Goal: Information Seeking & Learning: Learn about a topic

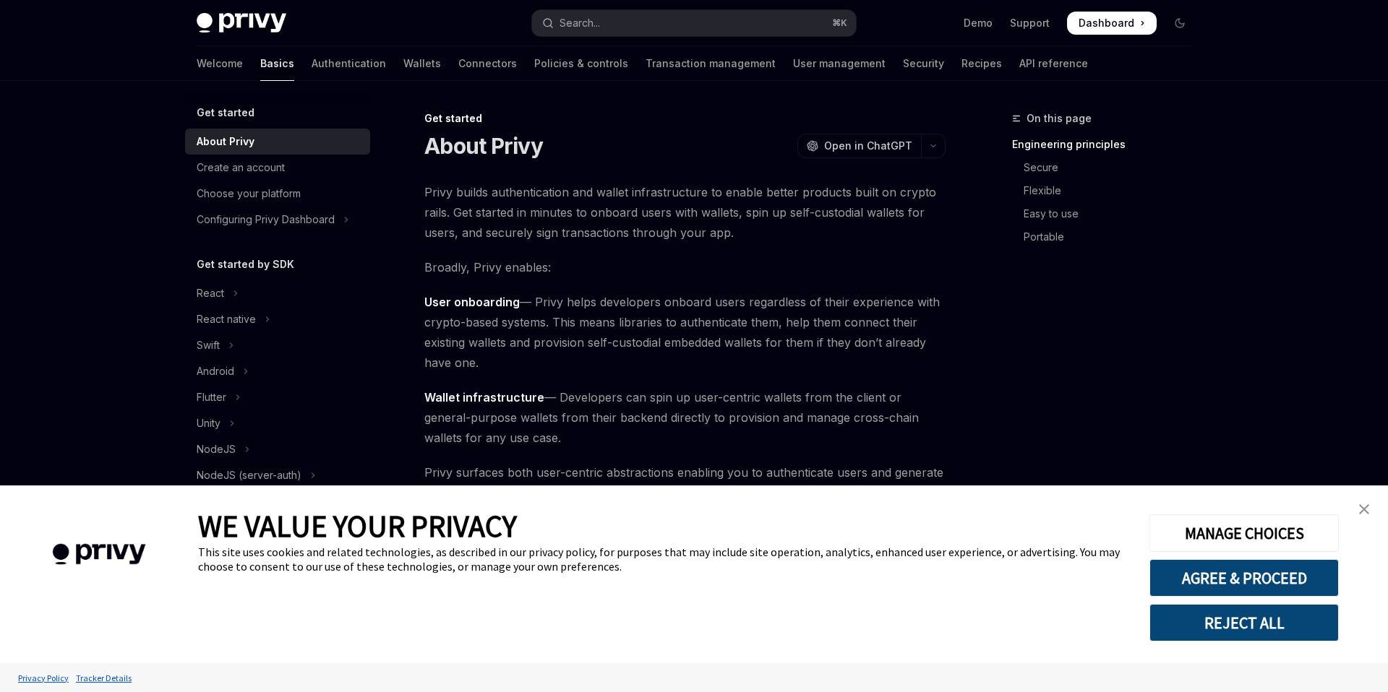
click at [1203, 629] on button "REJECT ALL" at bounding box center [1243, 623] width 189 height 38
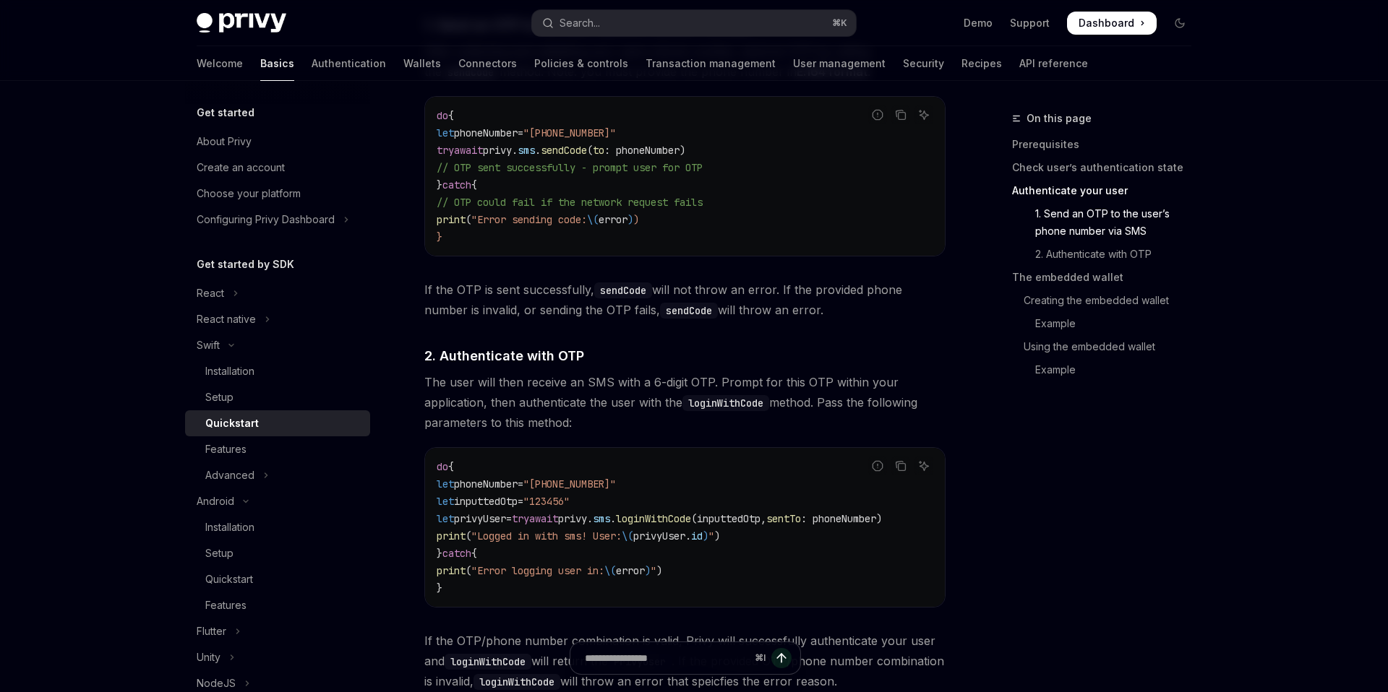
scroll to position [1141, 0]
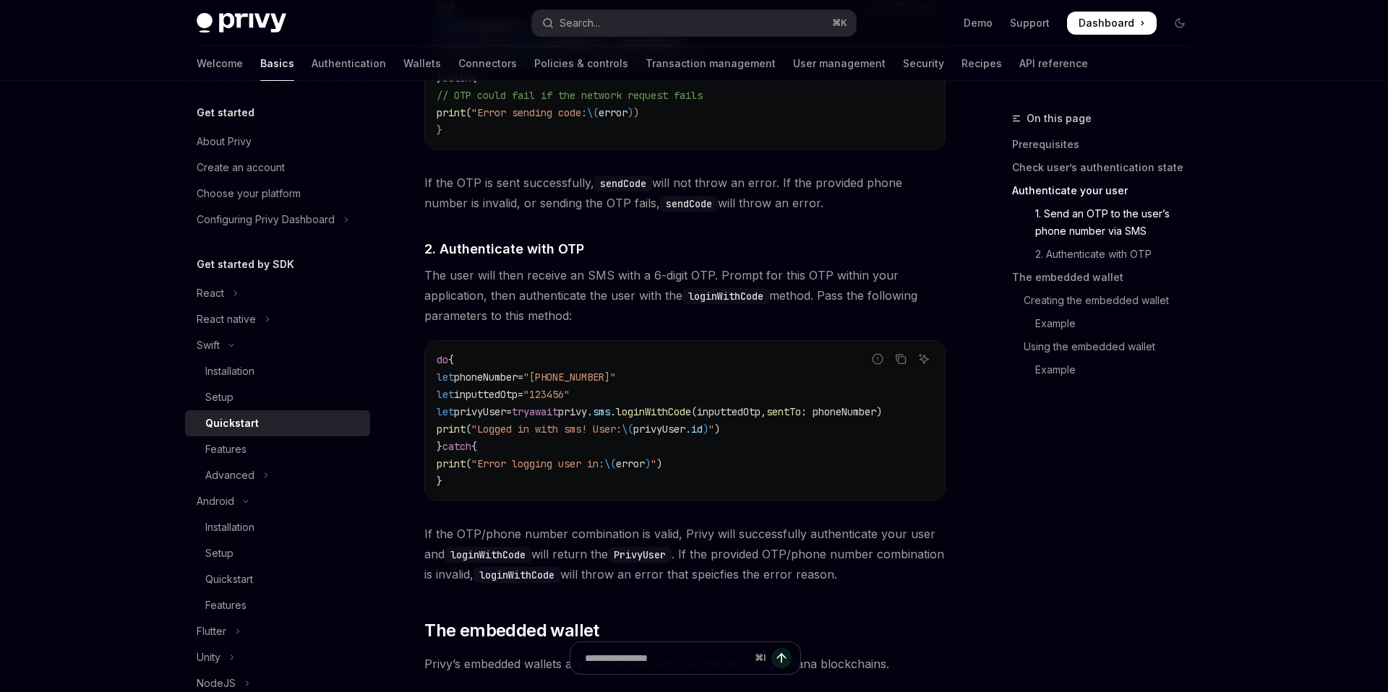
type textarea "*"
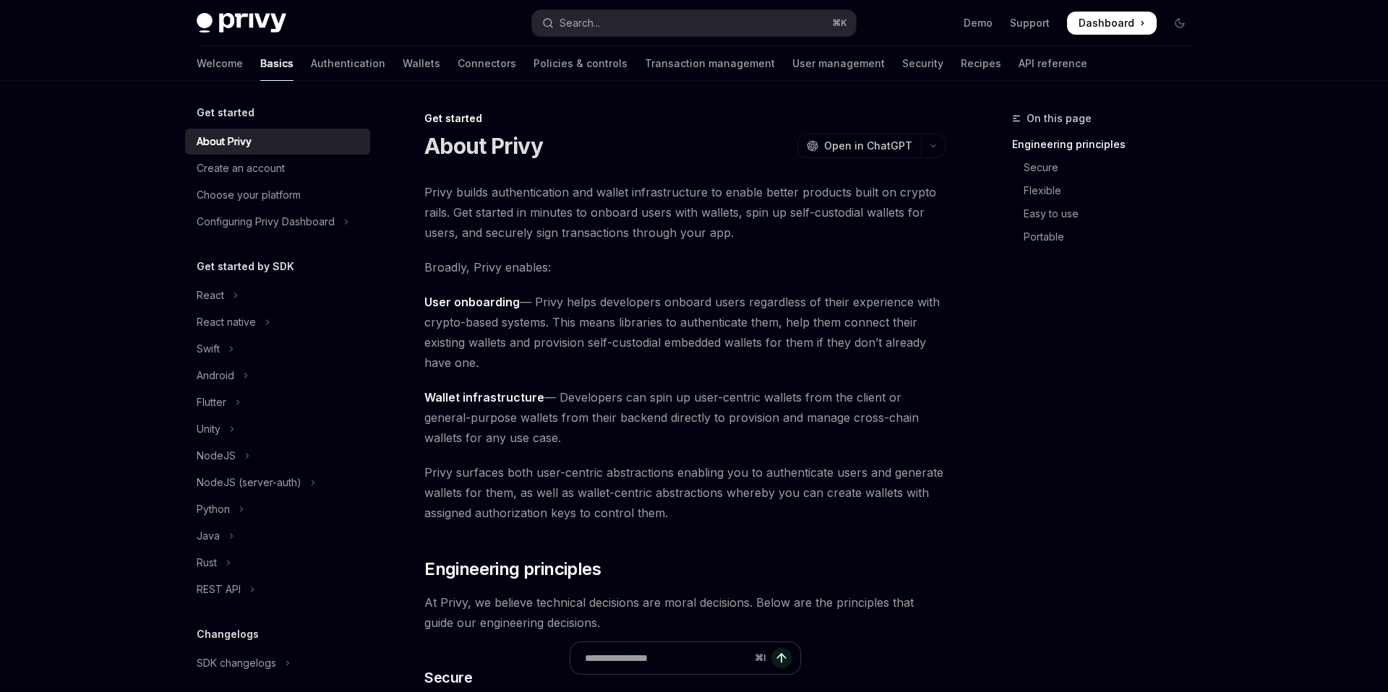
type textarea "*"
